Goal: Task Accomplishment & Management: Use online tool/utility

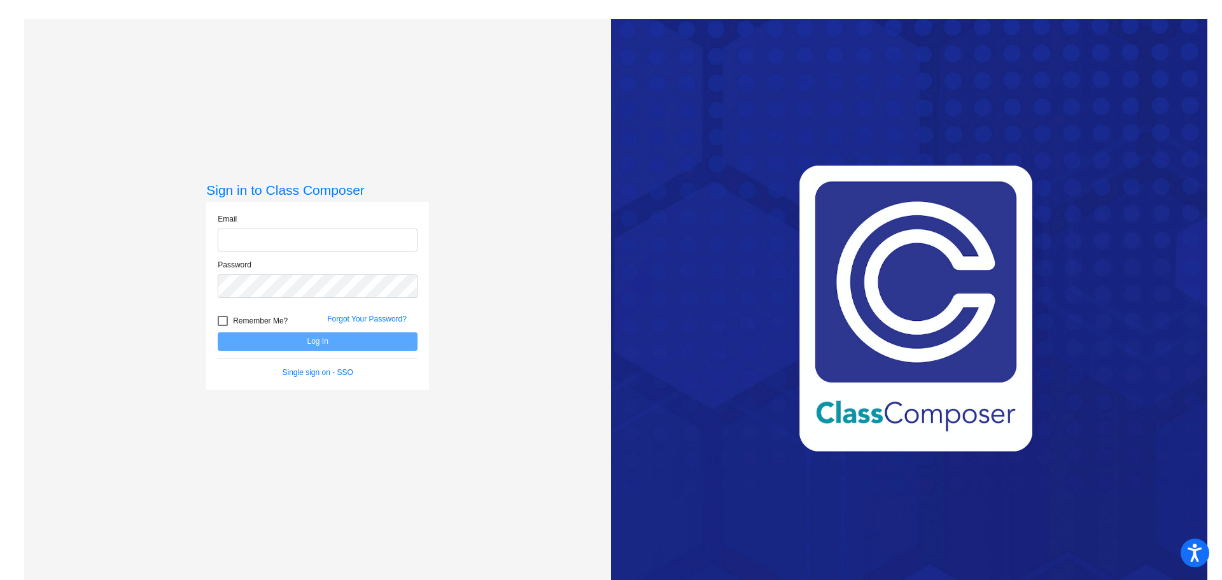
type input "[EMAIL_ADDRESS][DOMAIN_NAME]"
click at [297, 347] on button "Log In" at bounding box center [318, 341] width 200 height 18
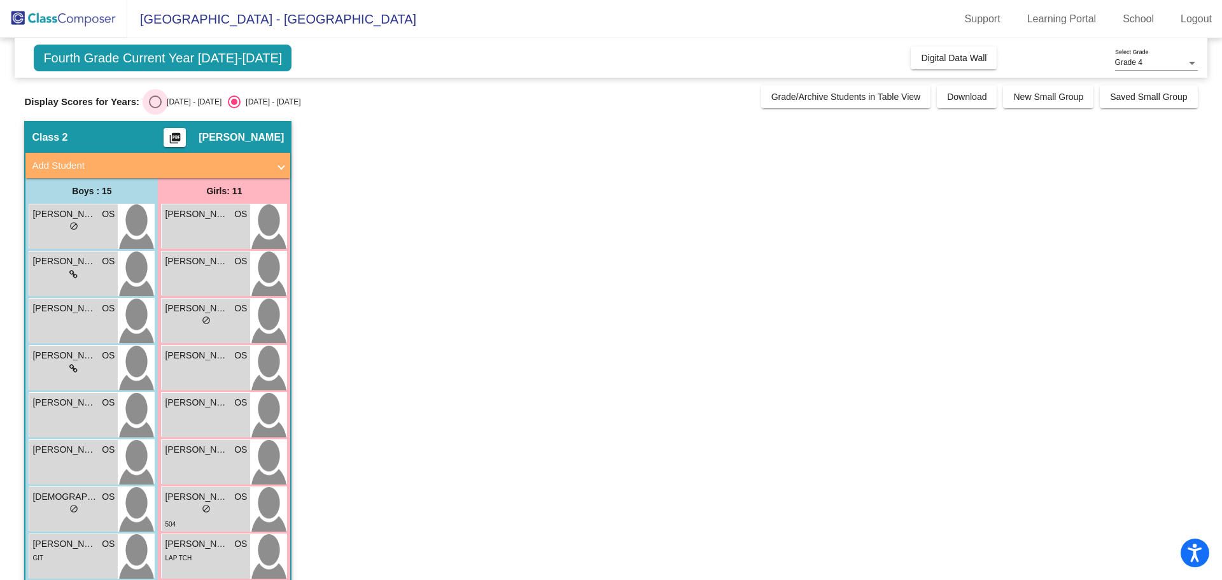
click at [177, 102] on div "[DATE] - [DATE]" at bounding box center [192, 101] width 60 height 11
click at [155, 108] on input "[DATE] - [DATE]" at bounding box center [155, 108] width 1 height 1
radio input "true"
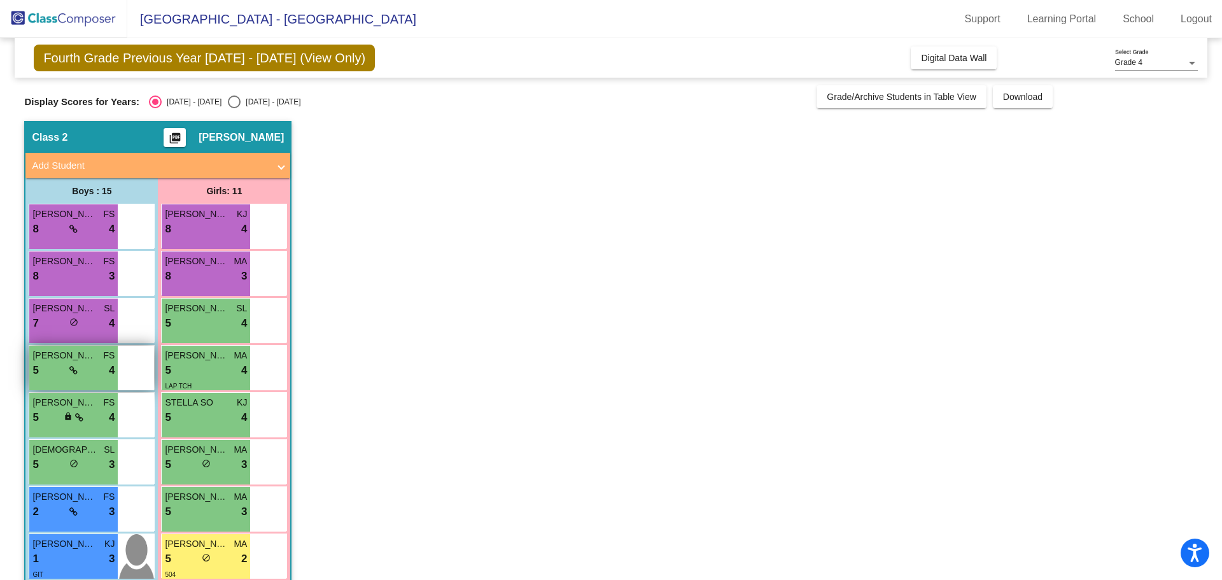
scroll to position [20, 0]
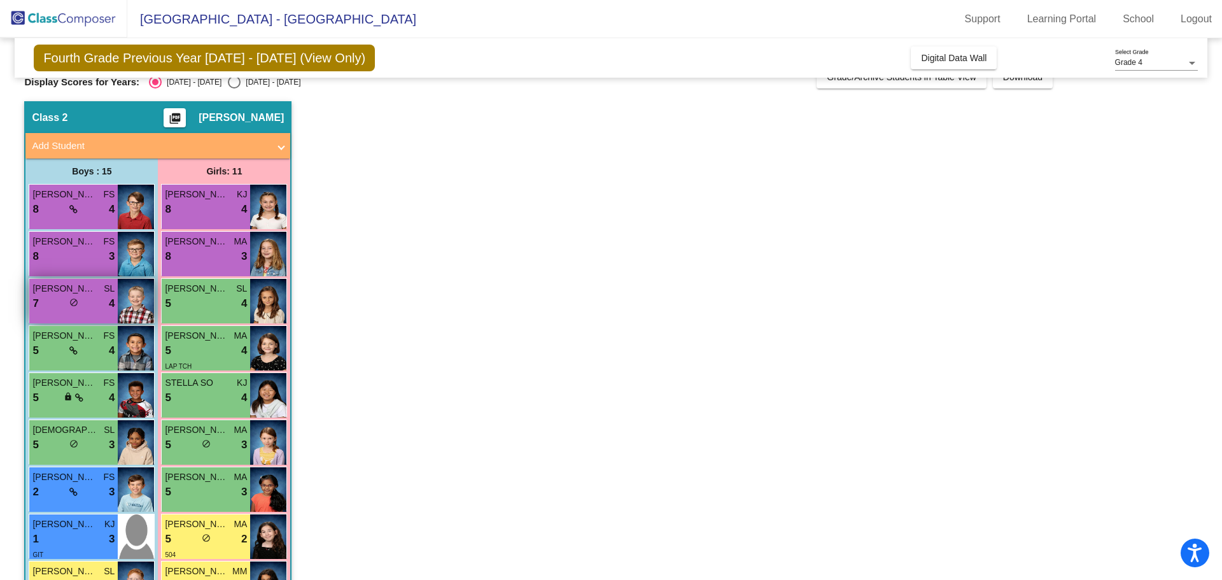
click at [80, 288] on span "[PERSON_NAME]" at bounding box center [64, 288] width 64 height 13
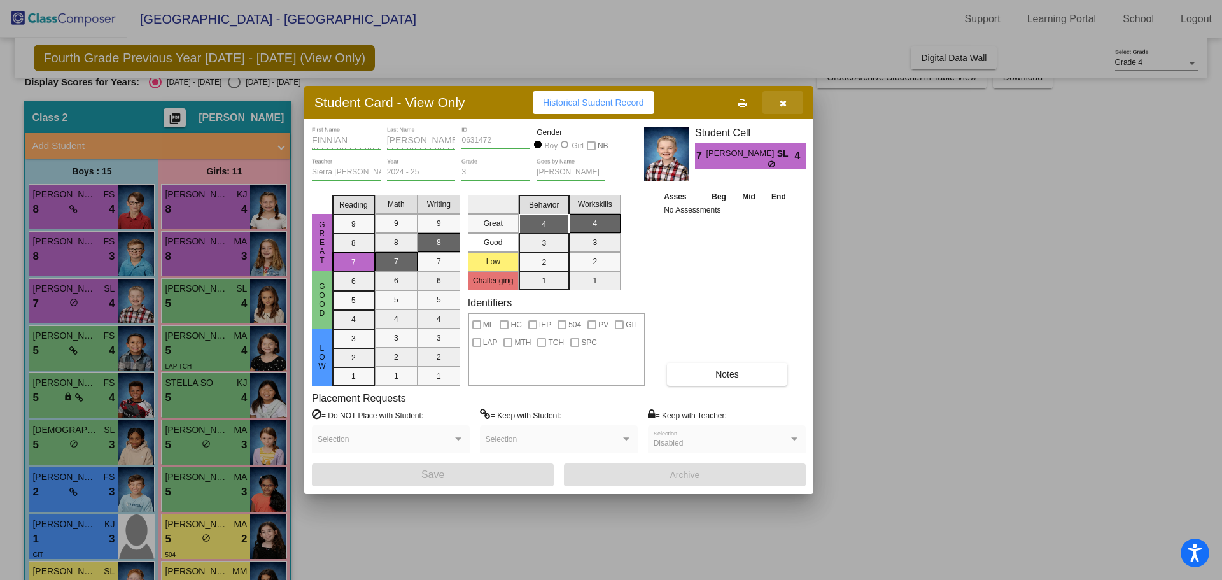
click at [784, 106] on icon "button" at bounding box center [783, 103] width 7 height 9
